Goal: Download file/media

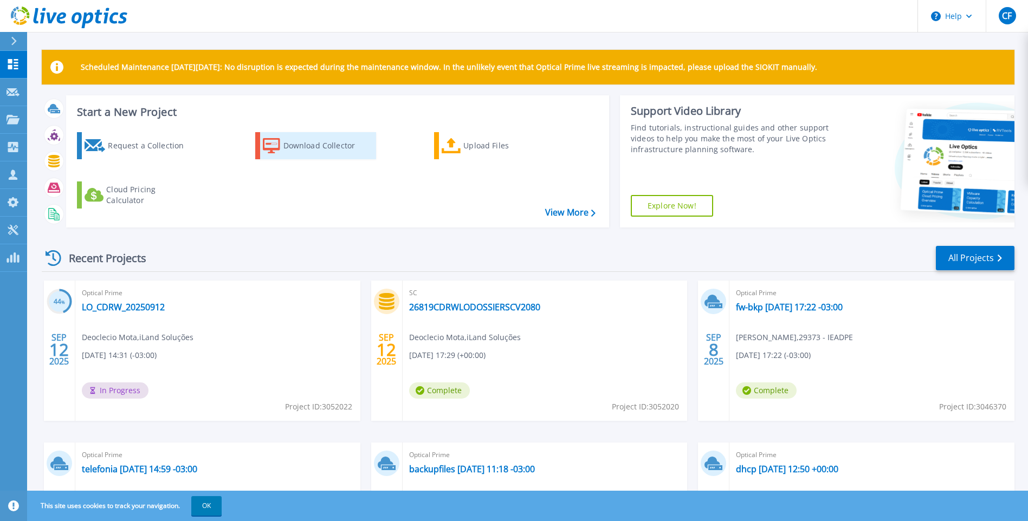
click at [307, 144] on div "Download Collector" at bounding box center [326, 146] width 87 height 22
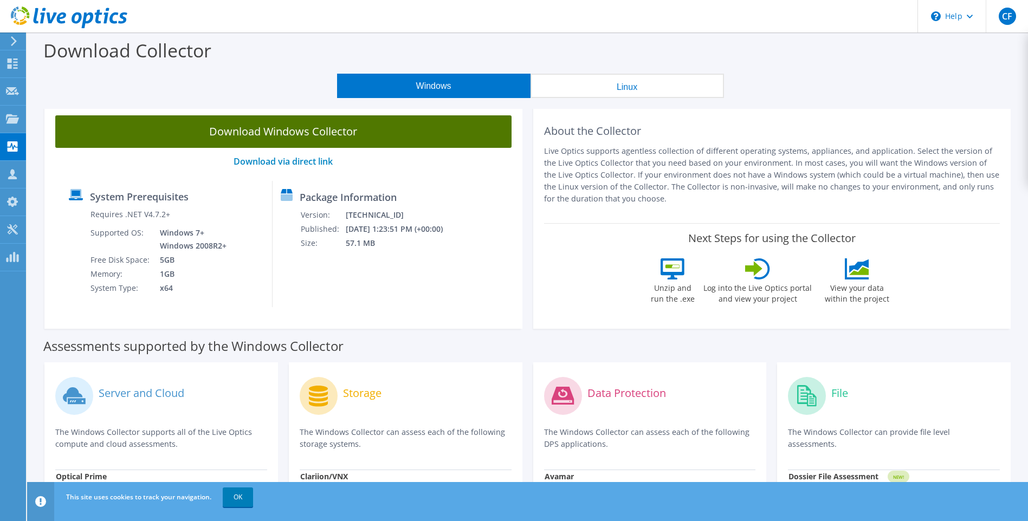
click at [286, 129] on link "Download Windows Collector" at bounding box center [283, 131] width 456 height 33
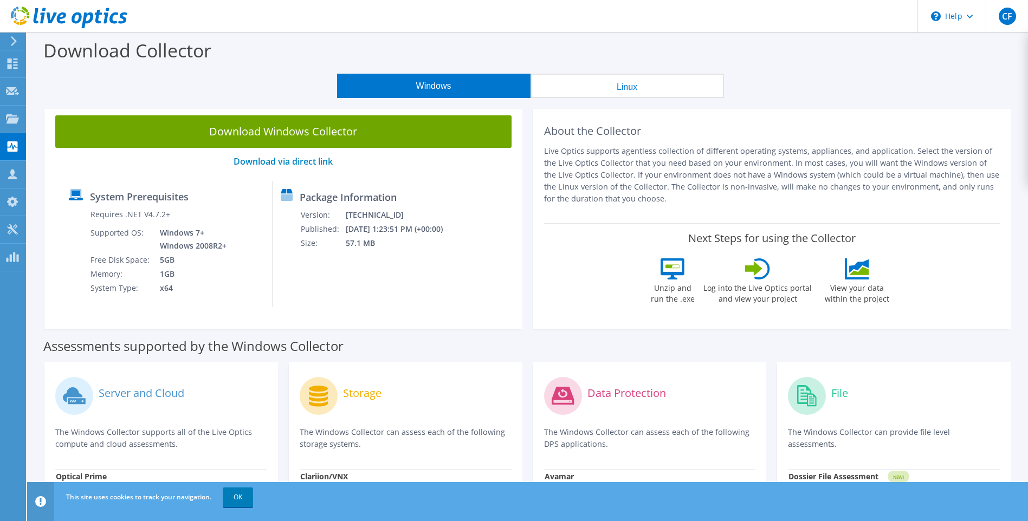
click at [729, 66] on div "Download Collector" at bounding box center [528, 53] width 990 height 41
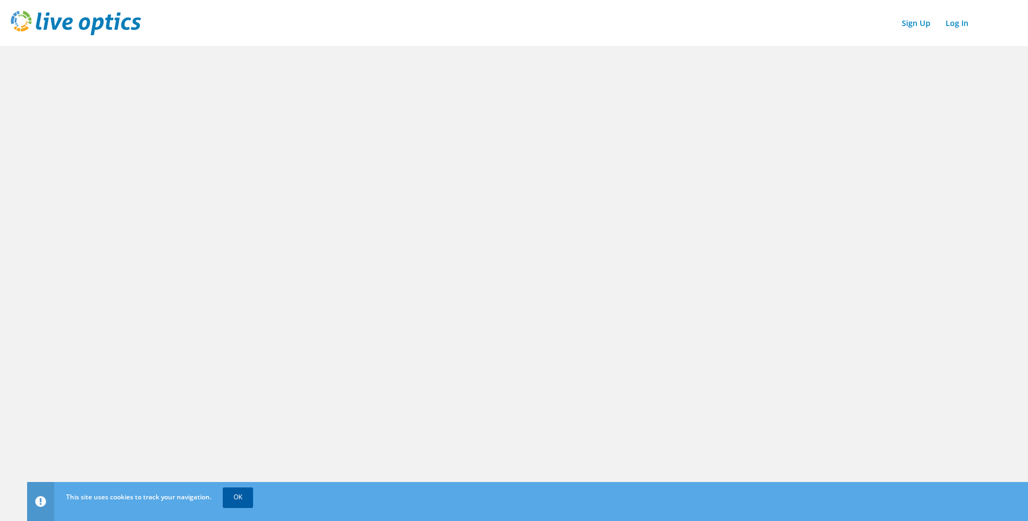
click at [248, 498] on link "OK" at bounding box center [238, 498] width 30 height 20
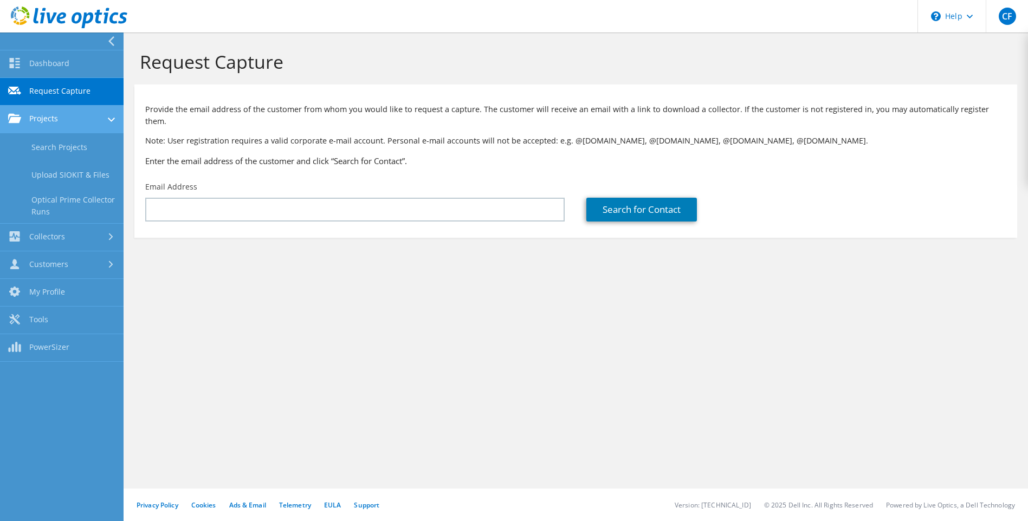
click at [54, 119] on link "Projects" at bounding box center [62, 120] width 124 height 28
click at [57, 113] on link "Projects" at bounding box center [62, 120] width 124 height 28
click at [44, 140] on link "Search Projects" at bounding box center [62, 147] width 124 height 28
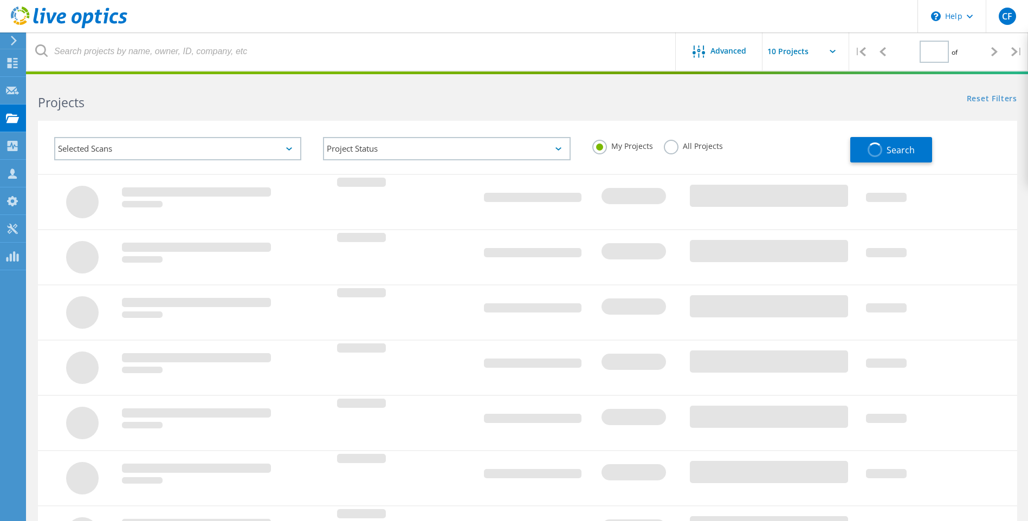
type input "1"
